Goal: Answer question/provide support: Share knowledge or assist other users

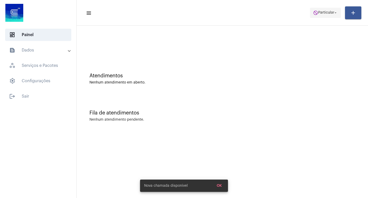
click at [324, 16] on span "do_not_disturb Particular arrow_drop_down" at bounding box center [325, 12] width 25 height 9
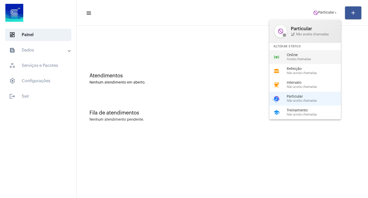
click at [289, 56] on span "Online" at bounding box center [316, 55] width 58 height 4
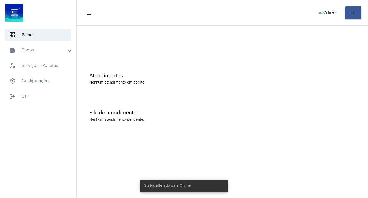
click at [231, 67] on div "Atendimentos Nenhum atendimento em aberto." at bounding box center [222, 76] width 286 height 37
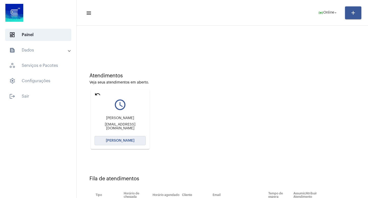
click at [125, 144] on button "[PERSON_NAME]" at bounding box center [120, 140] width 51 height 9
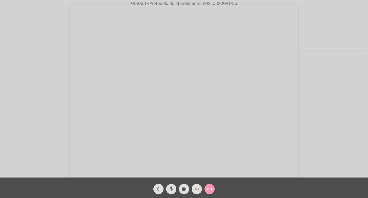
click at [216, 6] on video at bounding box center [184, 91] width 229 height 172
click at [215, 4] on span "• Protocolo do atendimento: 20250820041736" at bounding box center [192, 4] width 89 height 4
click at [212, 189] on mat-icon "call_end" at bounding box center [210, 189] width 6 height 6
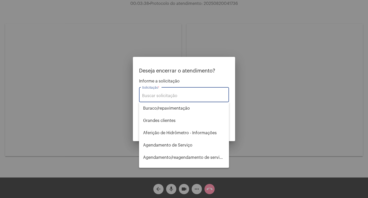
click at [165, 95] on input "Solicitação *" at bounding box center [184, 95] width 84 height 5
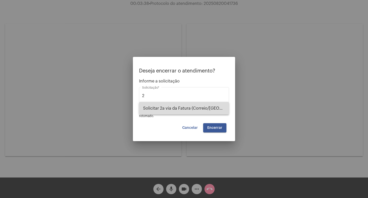
click at [165, 104] on span "Solicitar 2a via da Fatura (Correio/[GEOGRAPHIC_DATA]/Email)" at bounding box center [184, 108] width 82 height 12
type input "Solicitar 2a via da Fatura (Correio/[GEOGRAPHIC_DATA]/Email)"
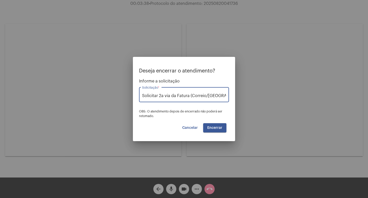
click at [211, 129] on span "Encerrar" at bounding box center [214, 128] width 15 height 4
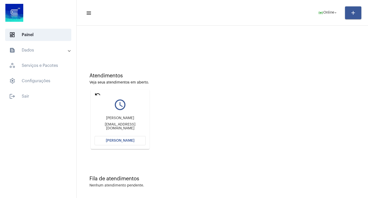
drag, startPoint x: 118, startPoint y: 139, endPoint x: 118, endPoint y: 135, distance: 3.6
click at [118, 135] on mat-card "undo query_builder [PERSON_NAME] [EMAIL_ADDRESS][DOMAIN_NAME] [PERSON_NAME]" at bounding box center [120, 118] width 59 height 59
click at [111, 142] on span "[PERSON_NAME]" at bounding box center [120, 141] width 29 height 4
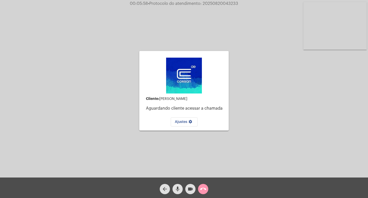
click at [205, 190] on mat-icon "call_end" at bounding box center [203, 189] width 6 height 6
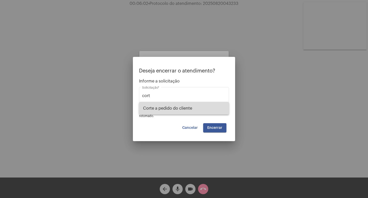
click at [188, 109] on span "Corte a pedido do cliente" at bounding box center [184, 108] width 82 height 12
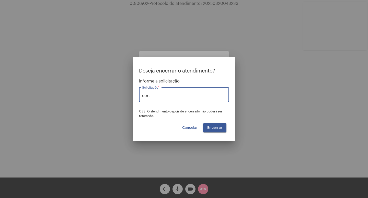
type input "Corte a pedido do cliente"
click at [222, 128] on button "Encerrar" at bounding box center [214, 127] width 23 height 9
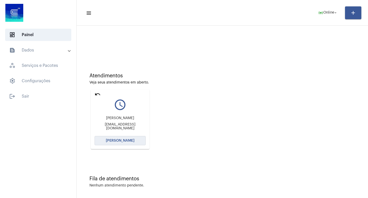
click at [132, 141] on span "[PERSON_NAME]" at bounding box center [120, 141] width 29 height 4
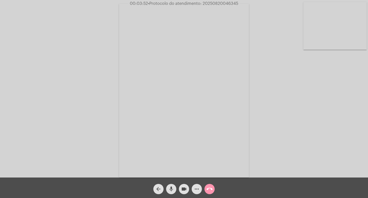
drag, startPoint x: 138, startPoint y: 5, endPoint x: 240, endPoint y: 7, distance: 102.0
click at [240, 7] on app-call "00:03:52 • Protocolo do atendimento: 20250820046345 Acessando Câmera e Microfon…" at bounding box center [184, 99] width 368 height 198
click at [211, 187] on mat-icon "call_end" at bounding box center [210, 189] width 6 height 6
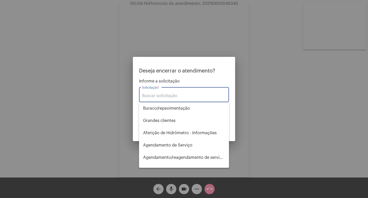
click at [169, 95] on input "Solicitação *" at bounding box center [184, 95] width 84 height 5
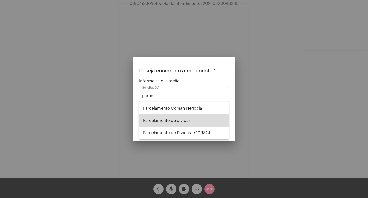
click at [180, 123] on span "Parcelamento de dívidas" at bounding box center [184, 120] width 82 height 12
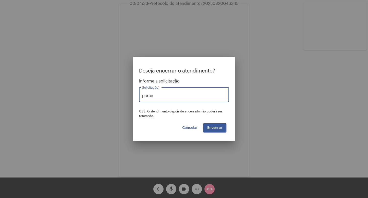
type input "Parcelamento de dívidas"
click at [222, 127] on span "Encerrar" at bounding box center [214, 128] width 15 height 4
click at [214, 128] on span "Encerrar" at bounding box center [214, 128] width 15 height 4
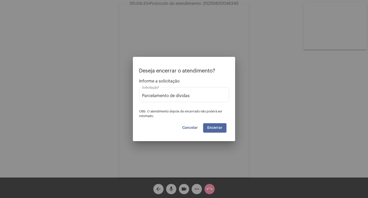
click at [214, 128] on span "Encerrar" at bounding box center [214, 128] width 15 height 4
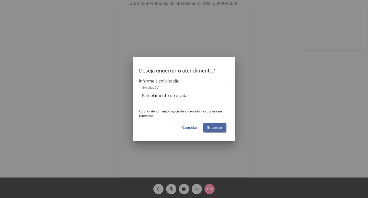
click at [214, 128] on span "Encerrar" at bounding box center [214, 128] width 15 height 4
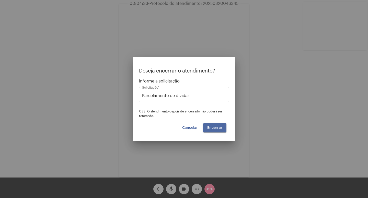
click at [214, 128] on span "Encerrar" at bounding box center [214, 128] width 15 height 4
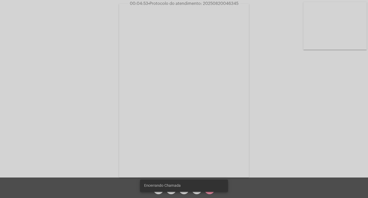
click at [157, 103] on video at bounding box center [184, 90] width 130 height 173
click at [131, 106] on video at bounding box center [86, 89] width 130 height 173
click at [211, 193] on div "Encerrando Chamada" at bounding box center [184, 185] width 100 height 25
click at [210, 193] on div "Encerrando Chamada" at bounding box center [184, 185] width 100 height 25
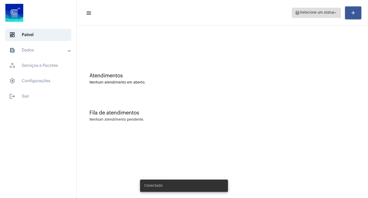
click at [331, 14] on span "Selecione um status" at bounding box center [317, 13] width 34 height 4
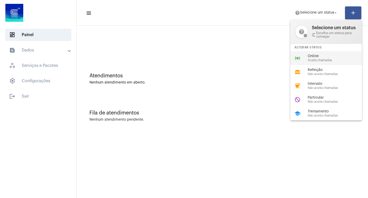
click at [310, 54] on span "Online" at bounding box center [337, 56] width 58 height 4
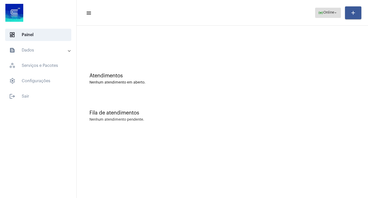
click at [327, 12] on span "Online" at bounding box center [328, 13] width 11 height 4
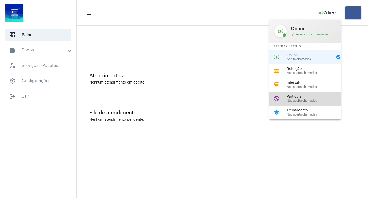
click at [298, 98] on span "Particular" at bounding box center [316, 97] width 58 height 4
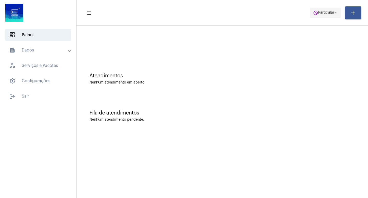
click at [327, 13] on span "Particular" at bounding box center [326, 13] width 16 height 4
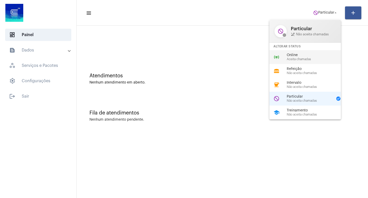
click at [298, 59] on span "Aceita chamadas" at bounding box center [316, 59] width 58 height 3
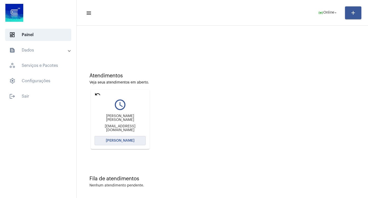
click at [129, 140] on span "[PERSON_NAME]" at bounding box center [120, 141] width 29 height 4
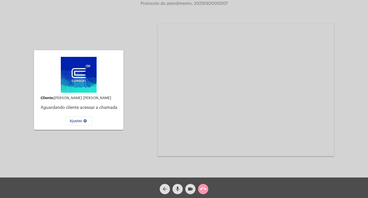
click at [203, 189] on mat-icon "call_end" at bounding box center [203, 189] width 6 height 6
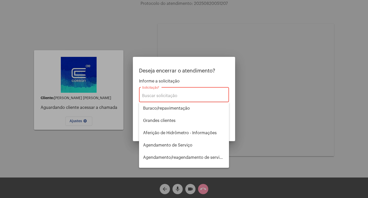
click at [162, 93] on div "Solicitação *" at bounding box center [184, 94] width 84 height 16
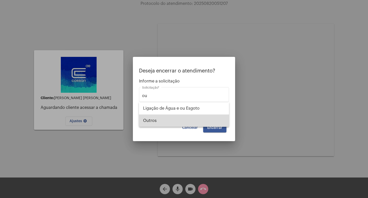
click at [163, 117] on span "Outros" at bounding box center [184, 120] width 82 height 12
type input "Outros"
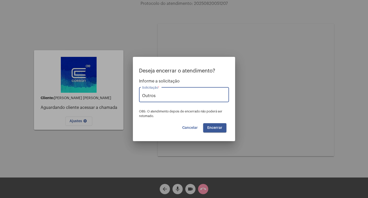
click at [215, 129] on button "Encerrar" at bounding box center [214, 127] width 23 height 9
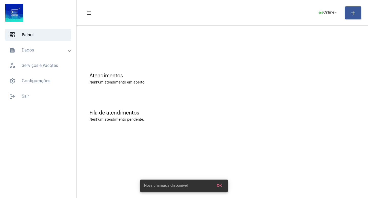
click at [41, 52] on mat-panel-title "text_snippet_outlined Dados" at bounding box center [38, 50] width 59 height 6
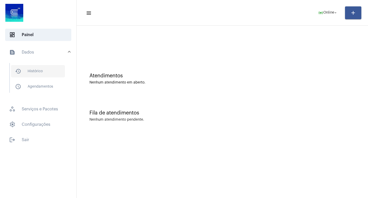
click at [60, 74] on span "history_outlined Histórico" at bounding box center [38, 71] width 54 height 12
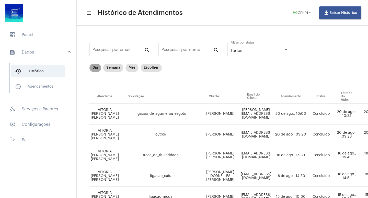
click at [97, 68] on mat-chip "Dia" at bounding box center [95, 68] width 12 height 8
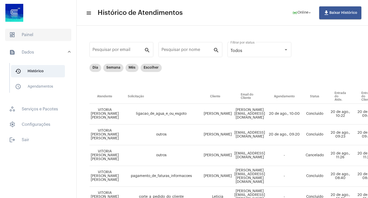
click at [39, 33] on span "dashboard Painel" at bounding box center [38, 35] width 66 height 12
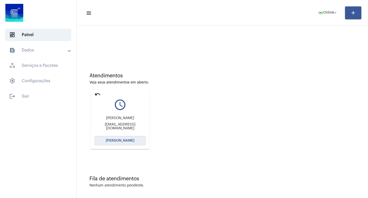
click at [122, 140] on span "[PERSON_NAME]" at bounding box center [120, 141] width 29 height 4
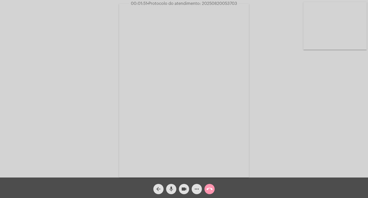
click at [212, 192] on mat-icon "call_end" at bounding box center [210, 189] width 6 height 6
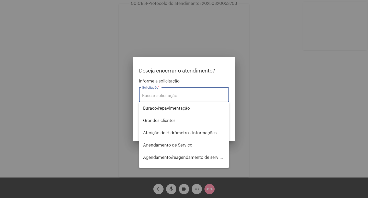
click at [176, 97] on input "Solicitação *" at bounding box center [184, 95] width 84 height 5
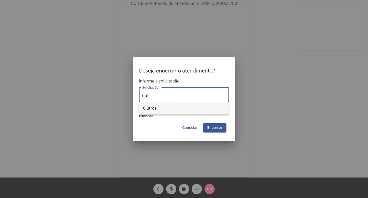
click at [175, 109] on span "Outros" at bounding box center [184, 108] width 82 height 12
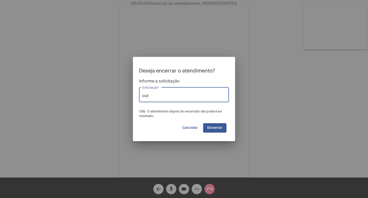
type input "Outros"
click at [209, 127] on span "Encerrar" at bounding box center [214, 128] width 15 height 4
click at [215, 127] on span "Encerrar" at bounding box center [214, 128] width 15 height 4
click at [213, 125] on button "Encerrar" at bounding box center [214, 127] width 23 height 9
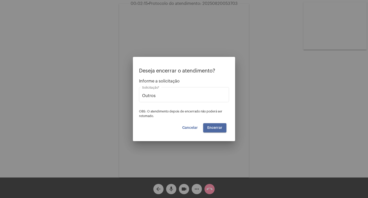
click at [213, 125] on button "Encerrar" at bounding box center [214, 127] width 23 height 9
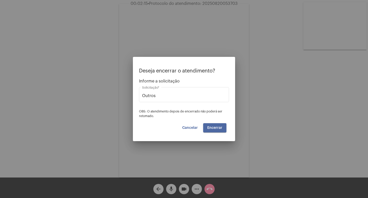
click at [213, 125] on button "Encerrar" at bounding box center [214, 127] width 23 height 9
click at [214, 127] on span "Encerrar" at bounding box center [214, 128] width 15 height 4
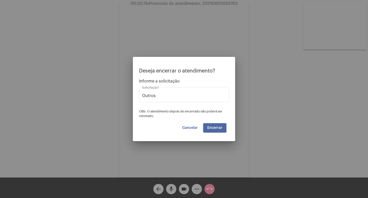
click at [214, 127] on span "Encerrar" at bounding box center [214, 128] width 15 height 4
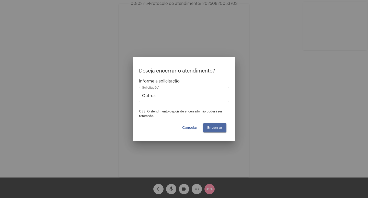
click at [214, 127] on span "Encerrar" at bounding box center [214, 128] width 15 height 4
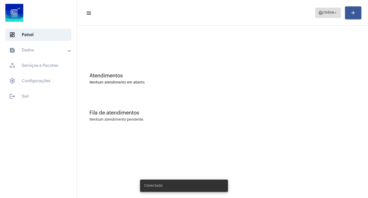
click at [328, 13] on span "Online" at bounding box center [328, 13] width 11 height 4
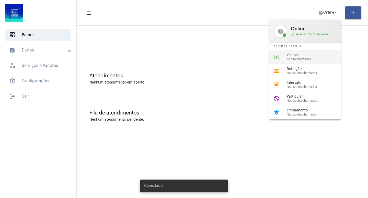
click at [299, 54] on span "Online" at bounding box center [316, 55] width 58 height 4
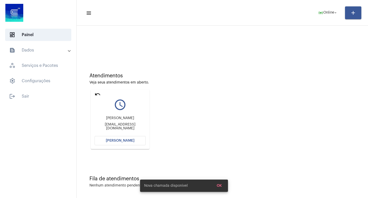
click at [101, 91] on mat-card "undo query_builder Marcia marciaquintanamuniz@hotmail.com Abrir Chamada" at bounding box center [120, 118] width 59 height 59
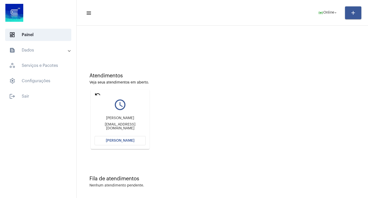
click at [98, 93] on mat-icon "undo" at bounding box center [98, 94] width 6 height 6
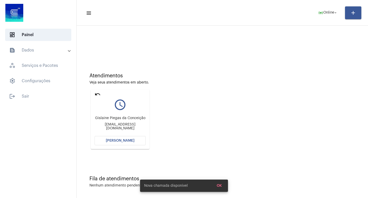
click at [99, 95] on mat-icon "undo" at bounding box center [98, 94] width 6 height 6
